Goal: Check status

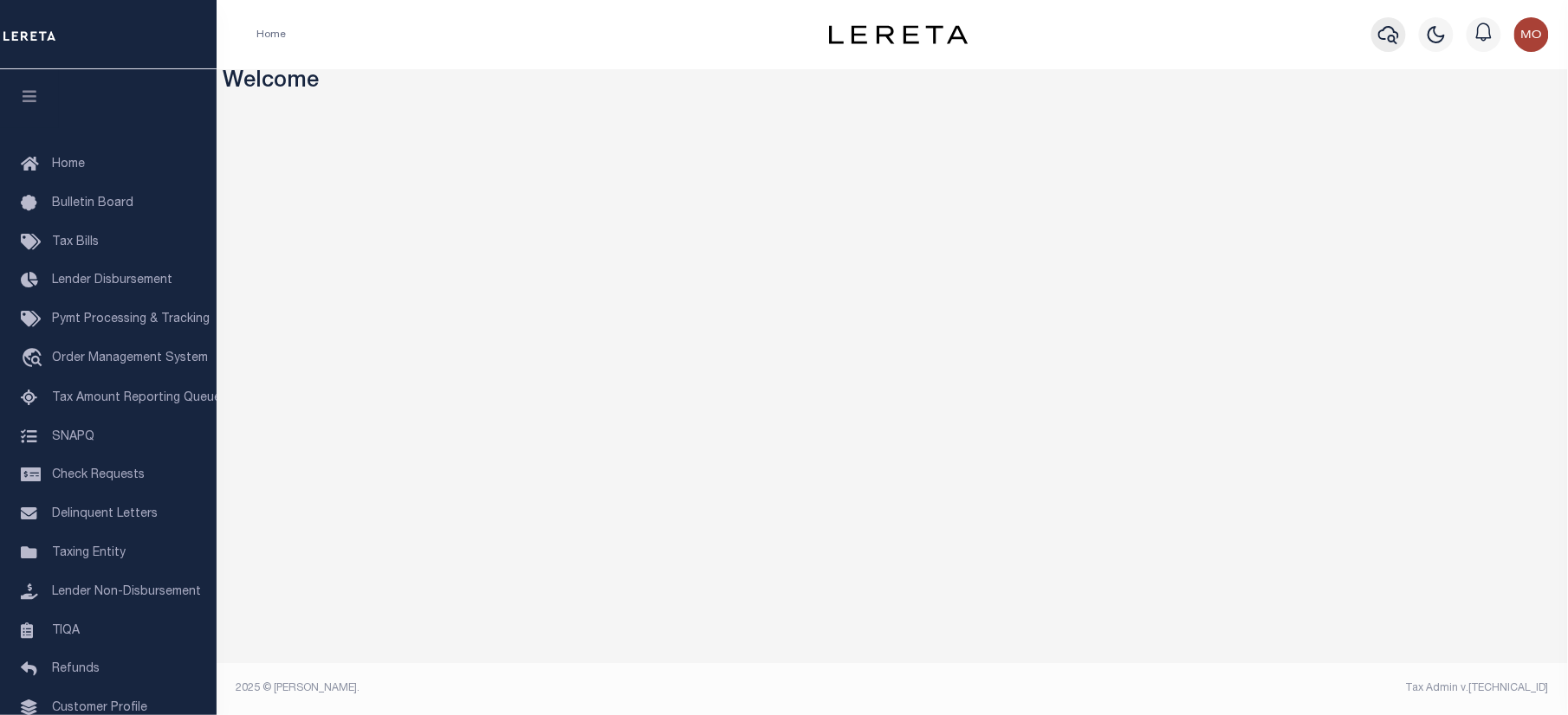
click at [1390, 22] on button "button" at bounding box center [1388, 34] width 34 height 34
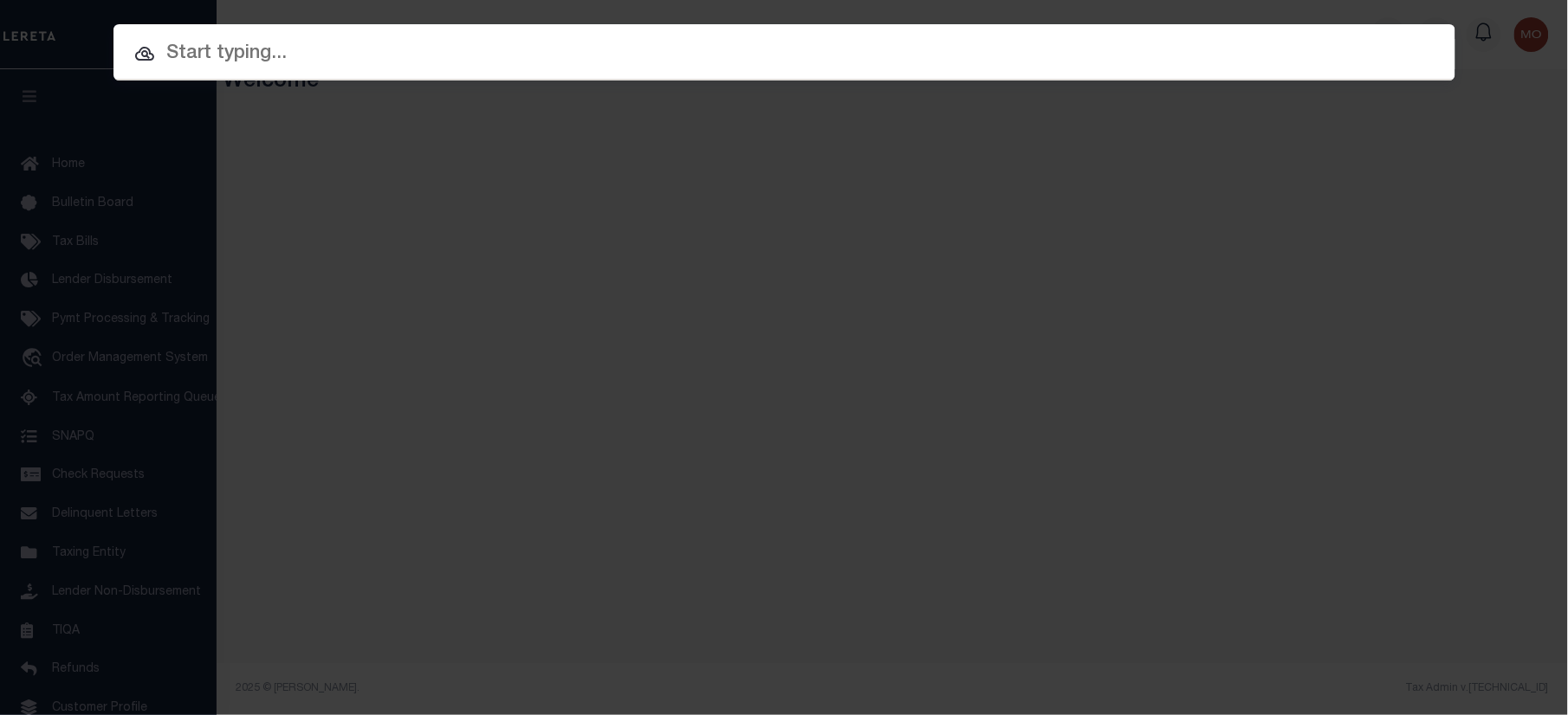
click at [286, 52] on input "text" at bounding box center [784, 54] width 1342 height 30
paste input "8060000977"
type input "8060000977"
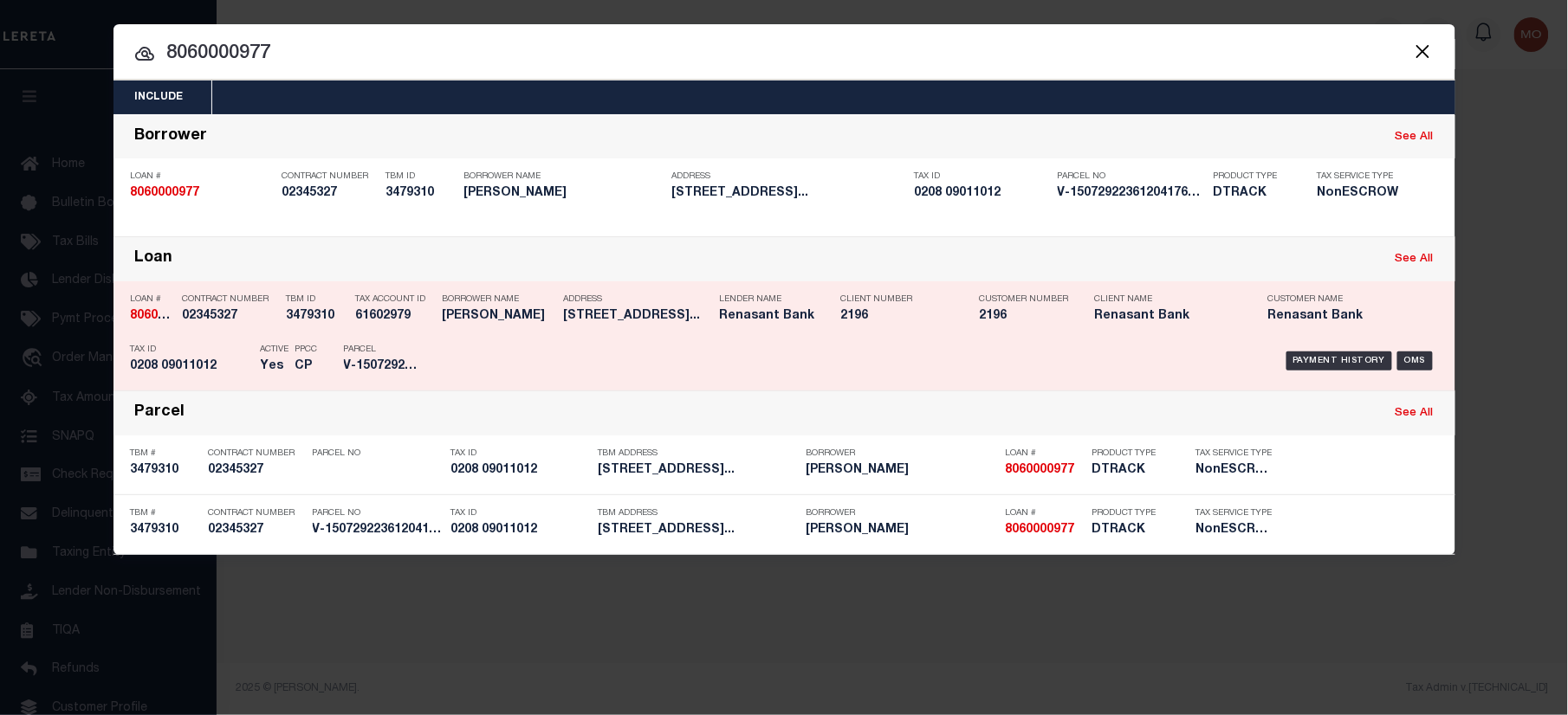
click at [237, 348] on p "Tax ID" at bounding box center [192, 350] width 121 height 11
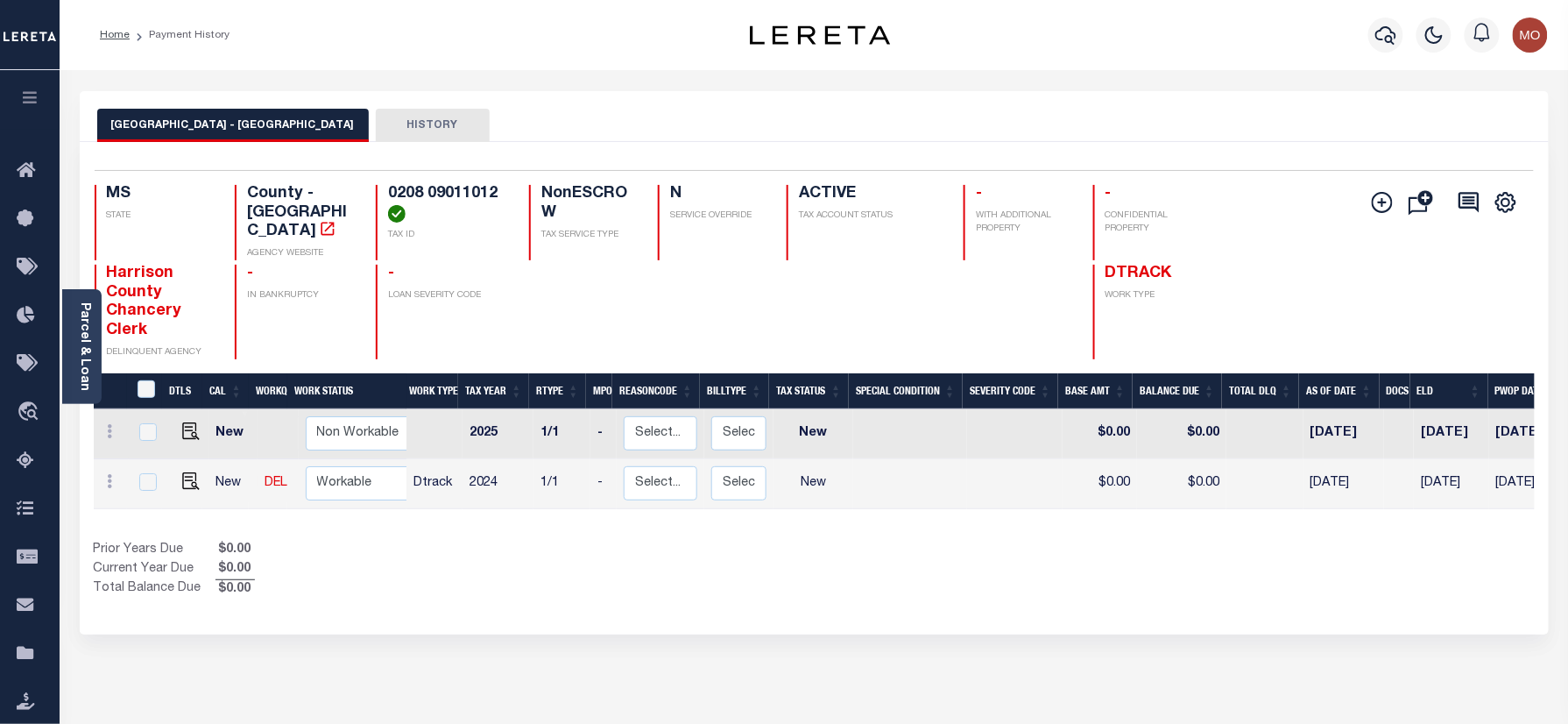
drag, startPoint x: 1540, startPoint y: 32, endPoint x: 1530, endPoint y: 25, distance: 12.2
click at [1540, 32] on img "button" at bounding box center [1530, 35] width 35 height 35
click at [1466, 118] on span "Sign out" at bounding box center [1462, 125] width 50 height 12
